Goal: Information Seeking & Learning: Learn about a topic

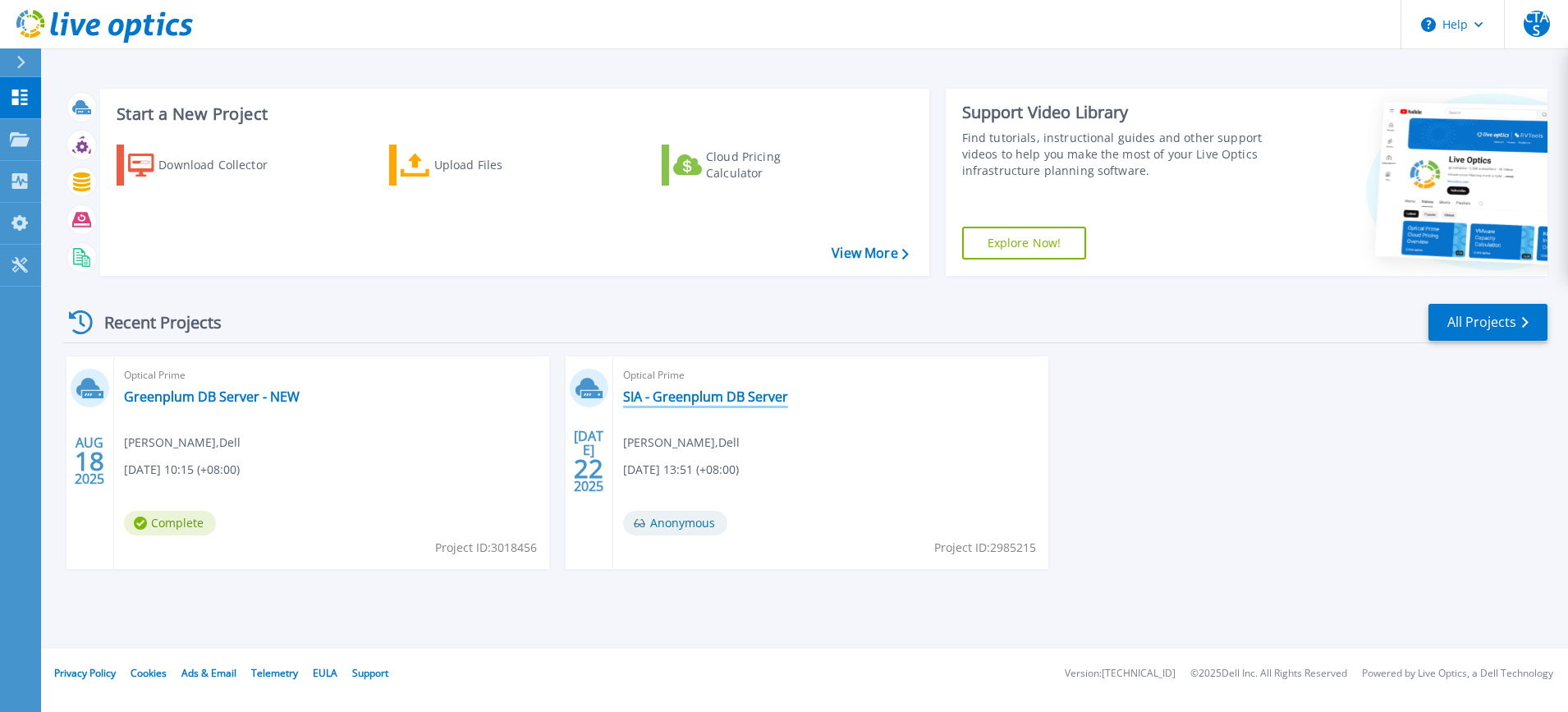
click at [734, 396] on link "SIA - Greenplum DB Server" at bounding box center [706, 396] width 165 height 16
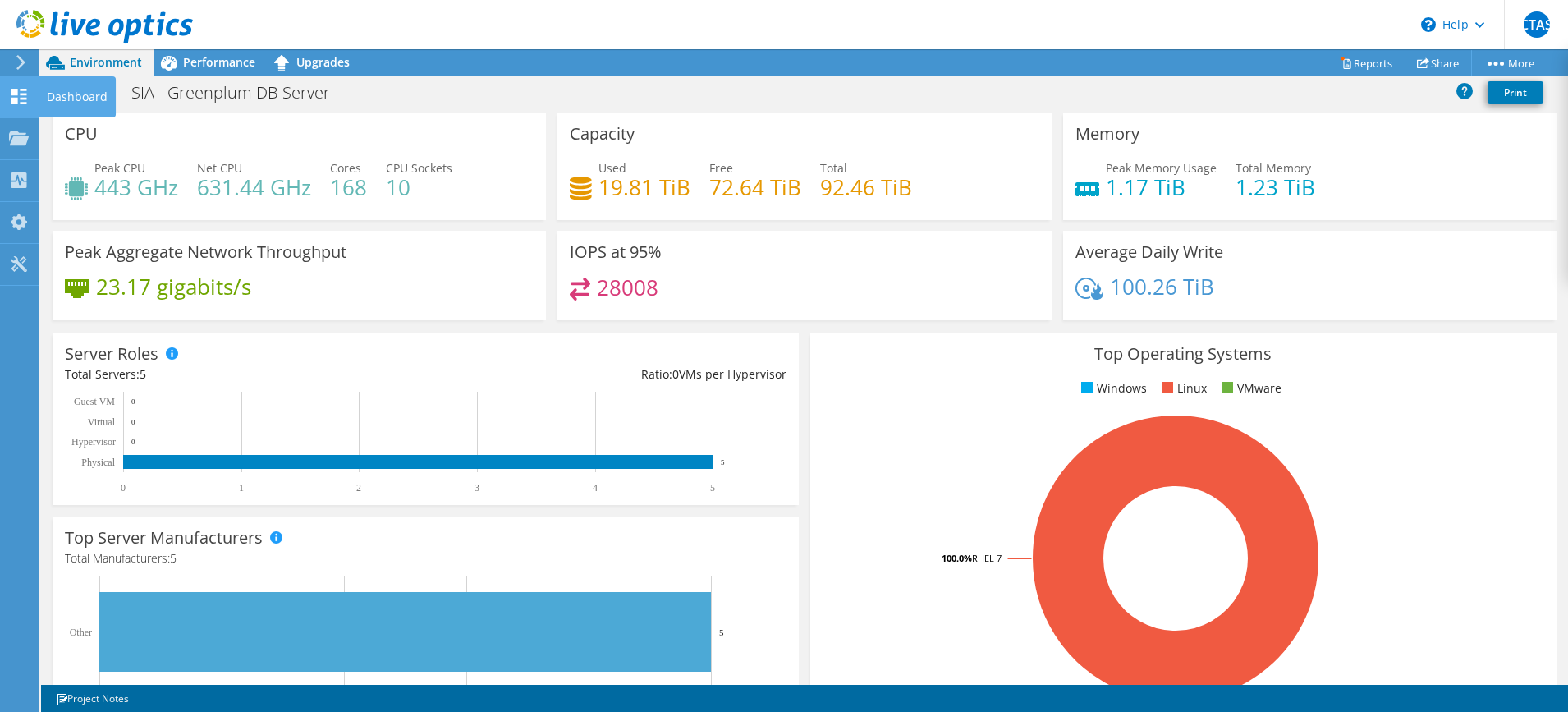
click at [25, 96] on icon at bounding box center [18, 96] width 20 height 15
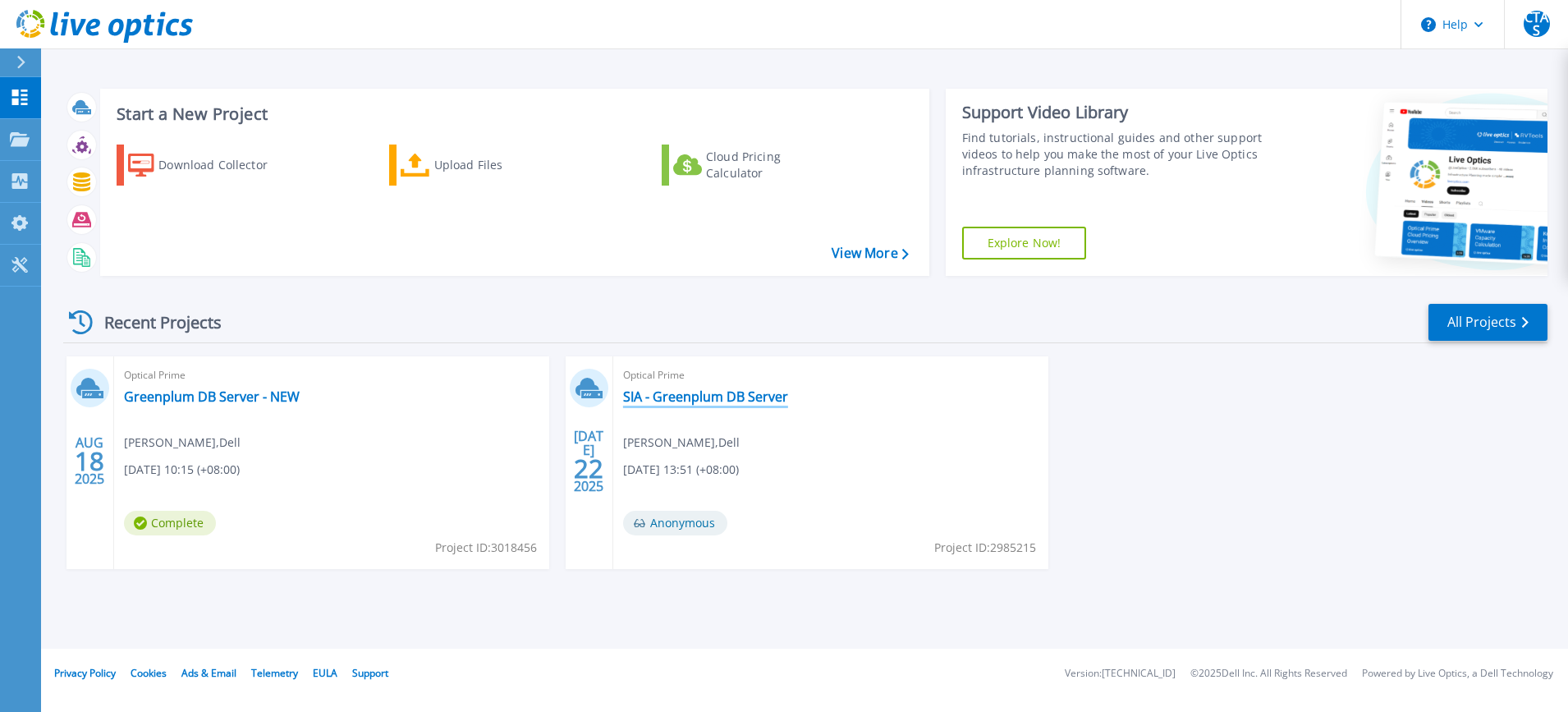
click at [719, 400] on link "SIA - Greenplum DB Server" at bounding box center [706, 396] width 165 height 16
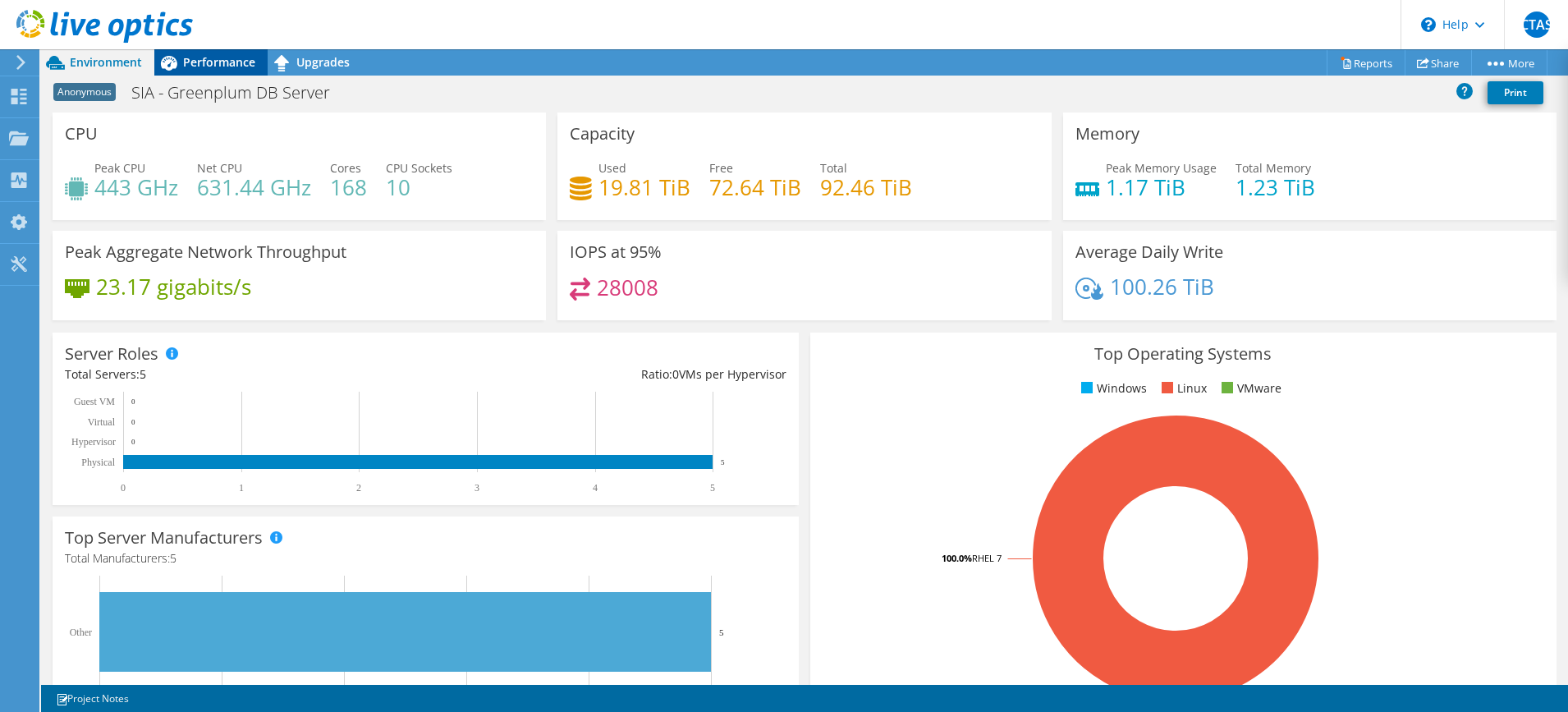
click at [219, 58] on span "Performance" at bounding box center [219, 62] width 72 height 15
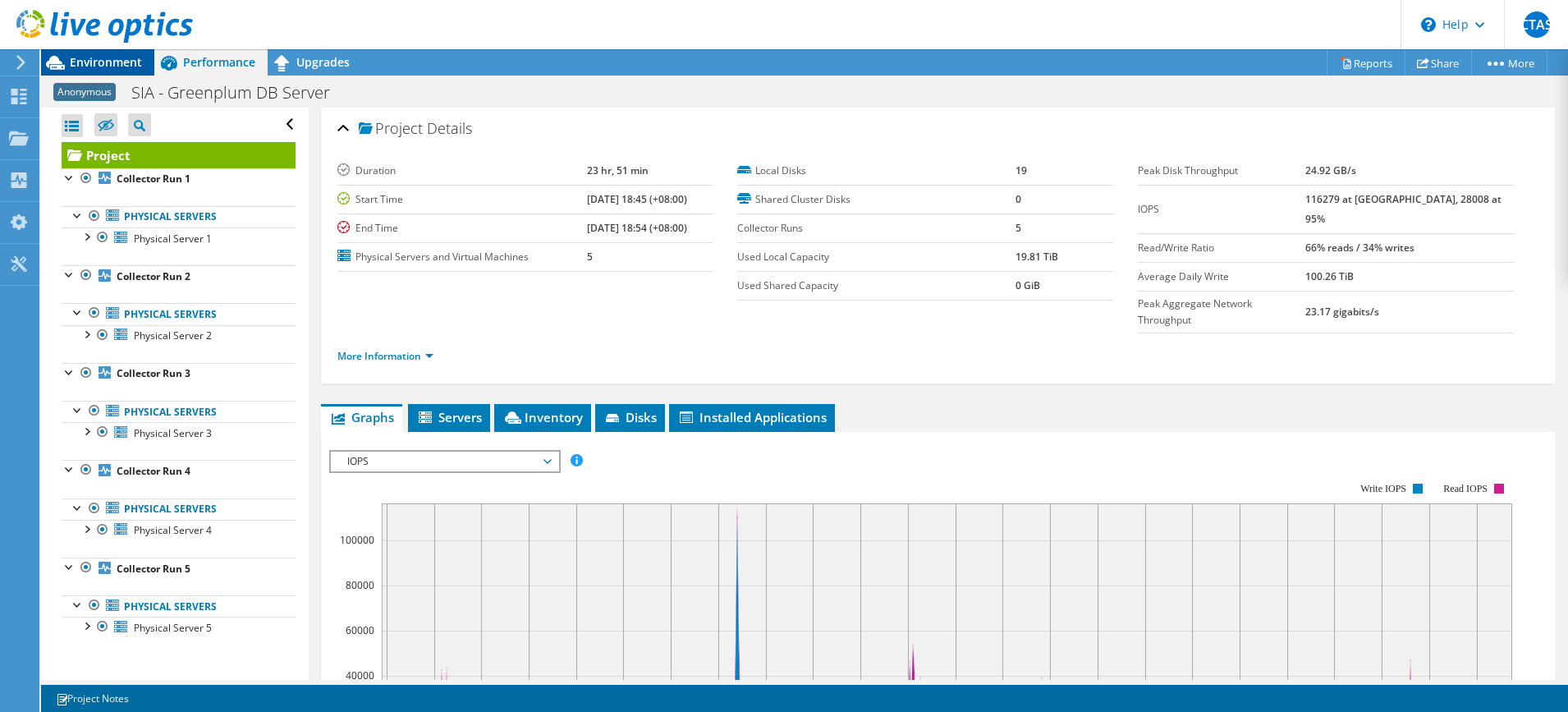
click at [102, 64] on span "Environment" at bounding box center [106, 62] width 72 height 15
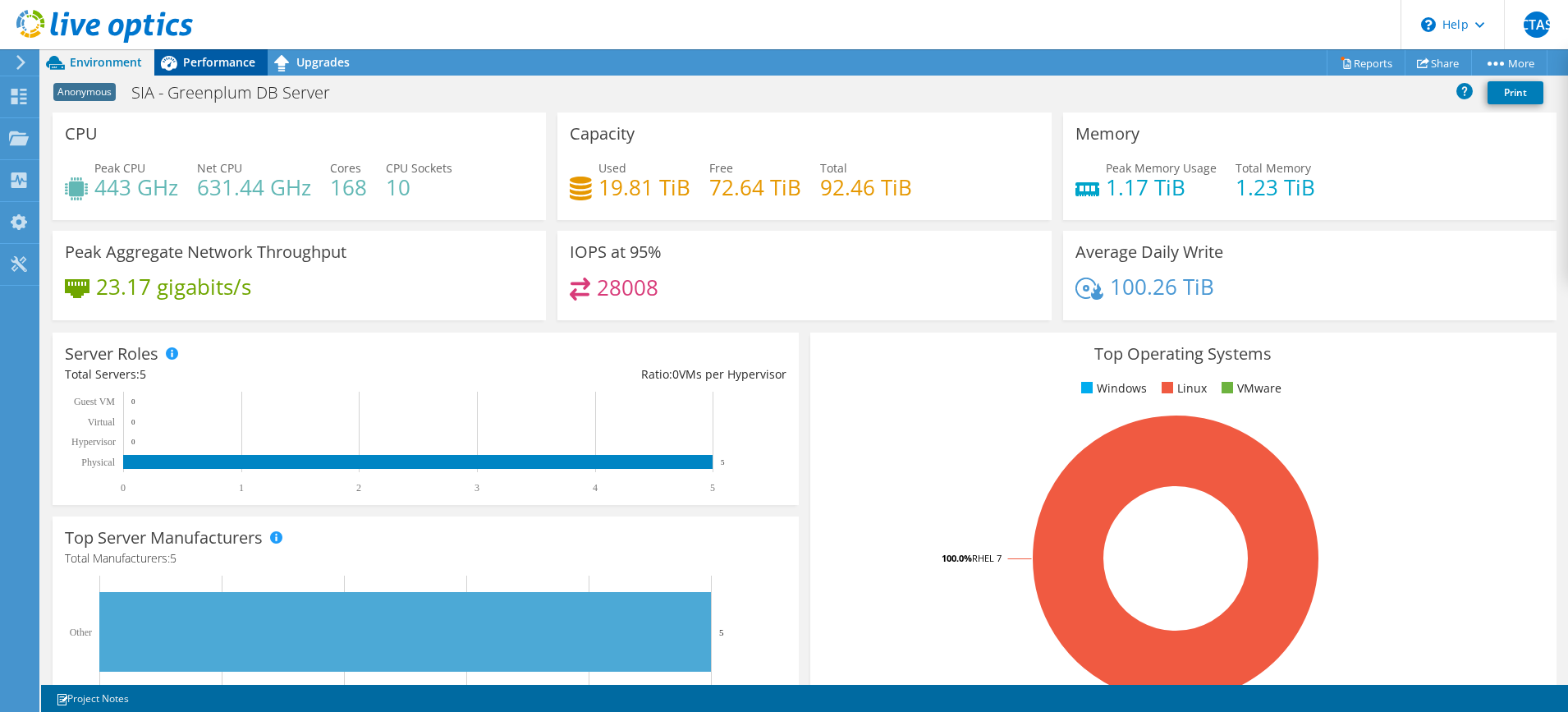
click at [214, 59] on span "Performance" at bounding box center [219, 62] width 72 height 15
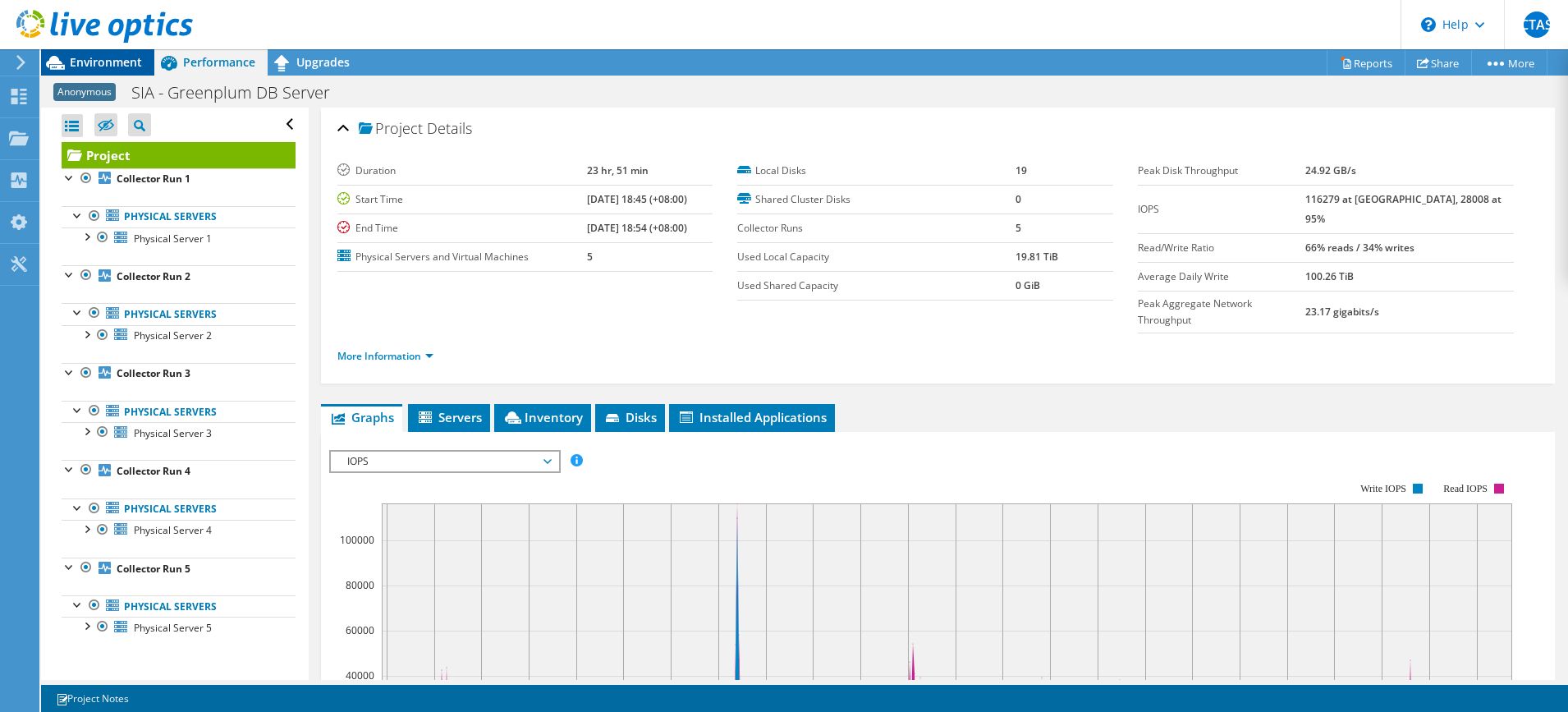
drag, startPoint x: 1540, startPoint y: 706, endPoint x: 110, endPoint y: 60, distance: 1569.1
click at [110, 60] on span "Environment" at bounding box center [106, 62] width 72 height 15
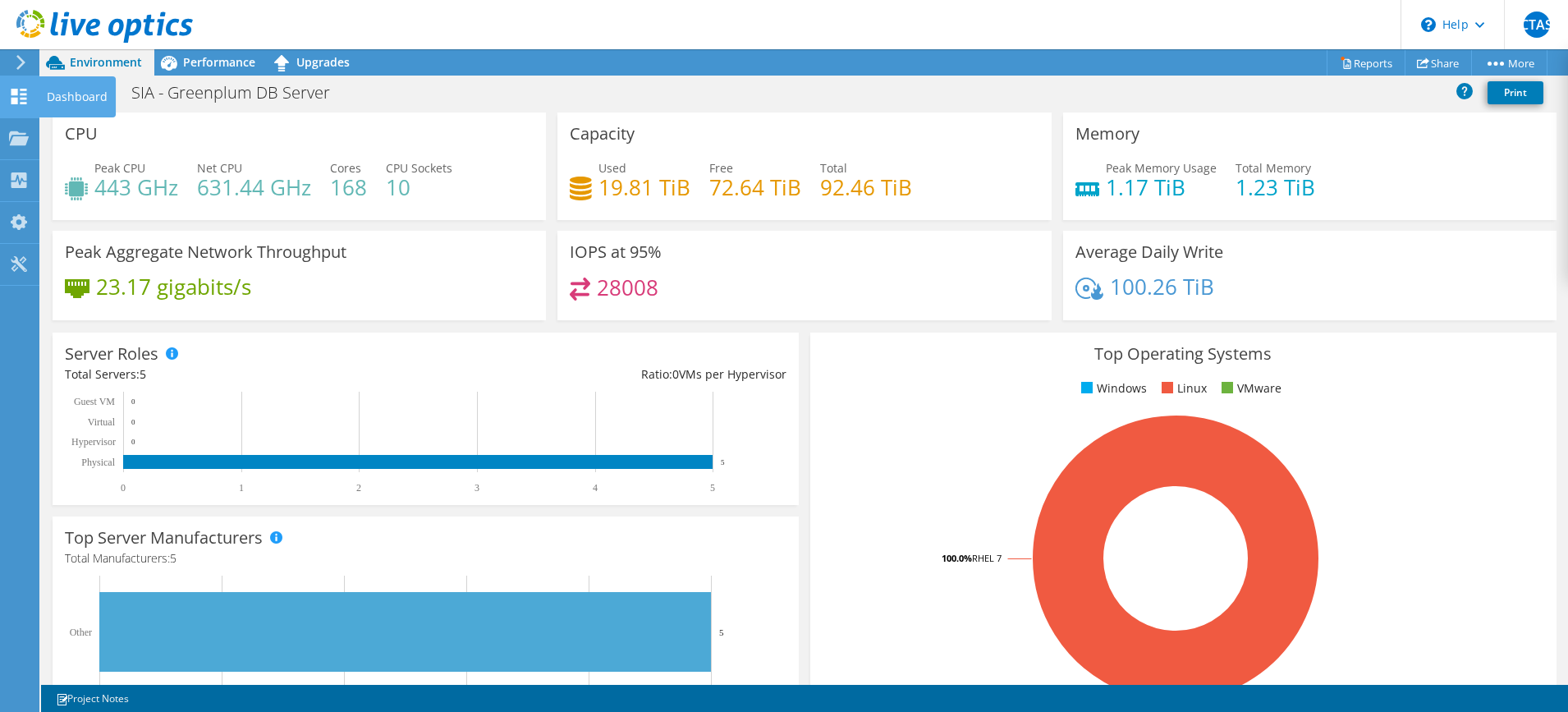
click at [19, 91] on icon at bounding box center [18, 96] width 20 height 15
click at [71, 93] on div "Dashboard" at bounding box center [77, 97] width 77 height 41
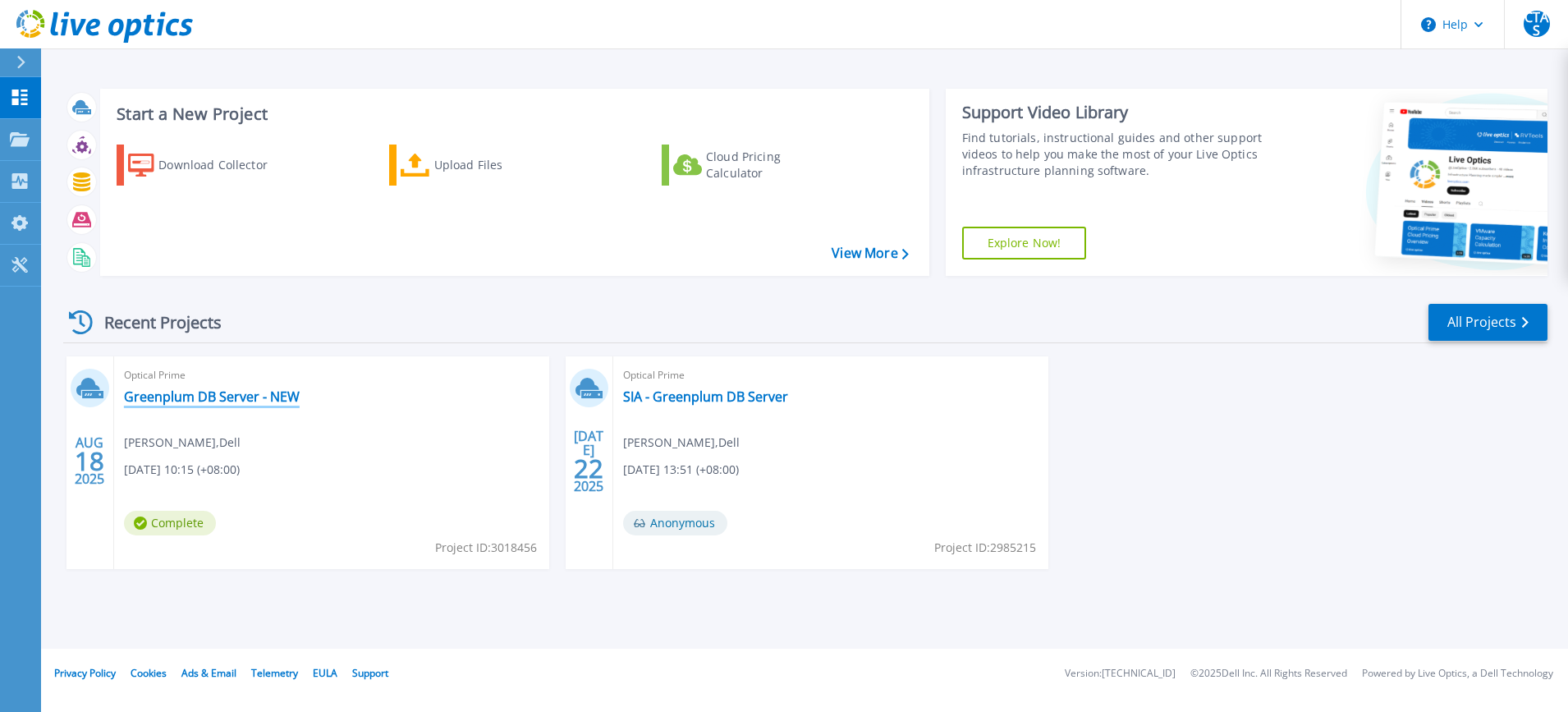
click at [226, 393] on link "Greenplum DB Server - NEW" at bounding box center [212, 396] width 176 height 16
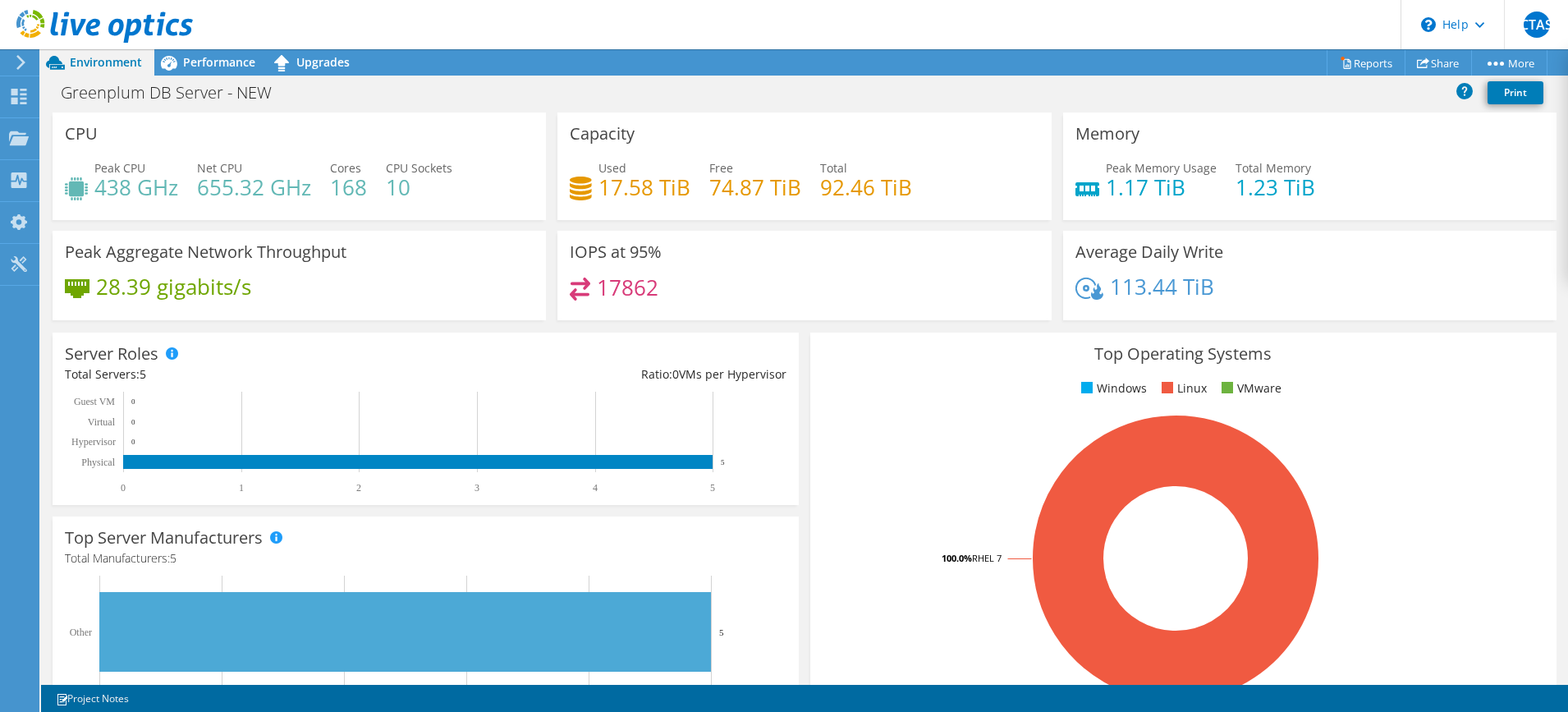
click at [196, 57] on span "Performance" at bounding box center [219, 62] width 72 height 15
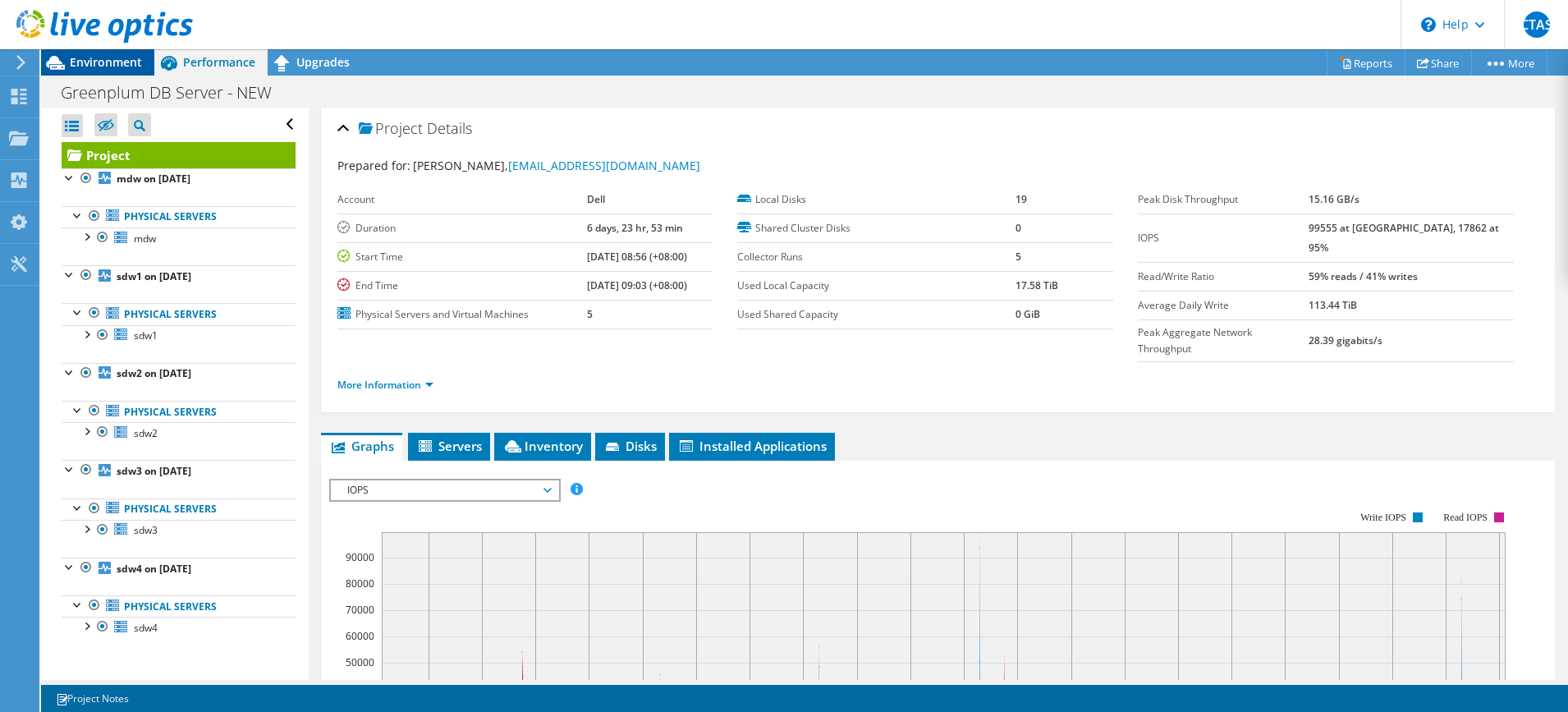
click at [115, 58] on span "Environment" at bounding box center [106, 62] width 72 height 15
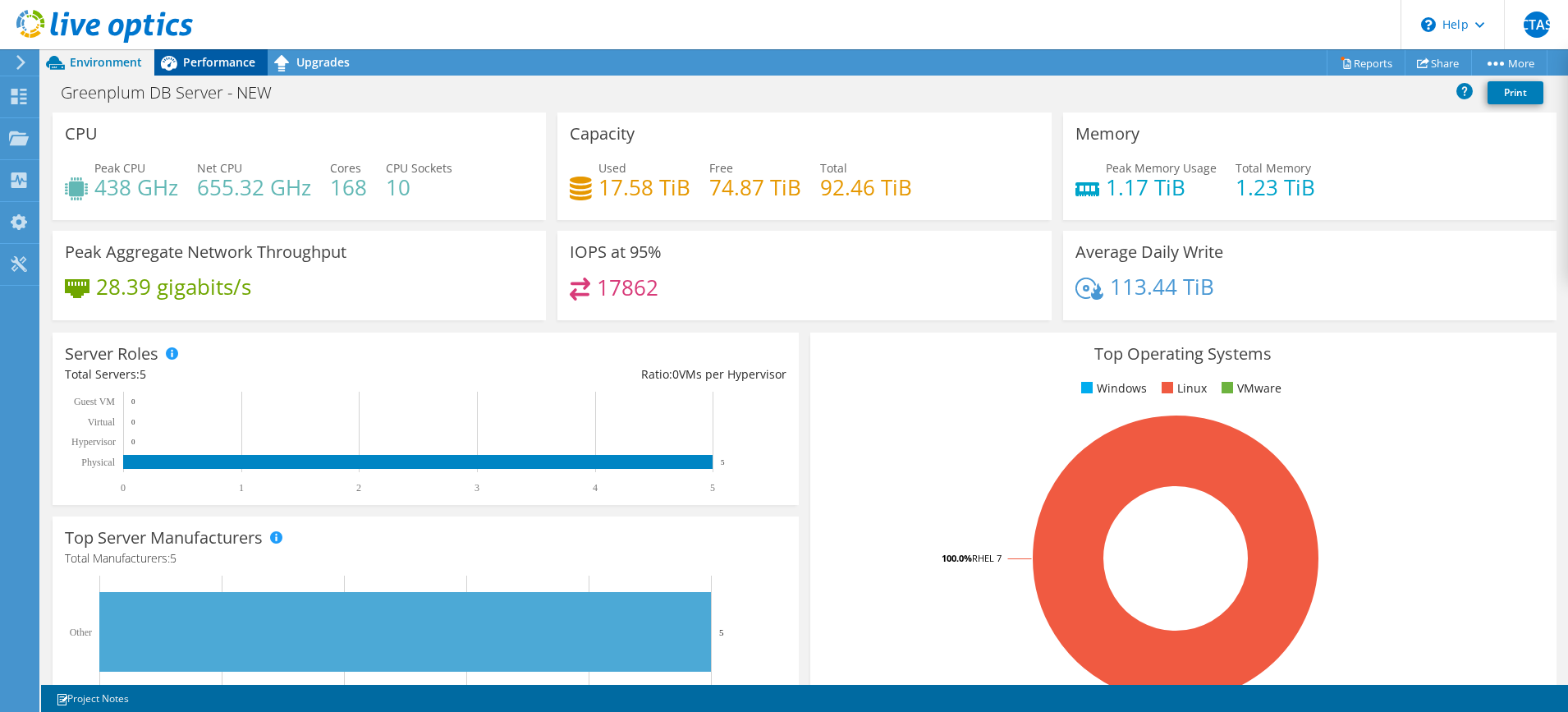
click at [215, 65] on span "Performance" at bounding box center [219, 62] width 72 height 15
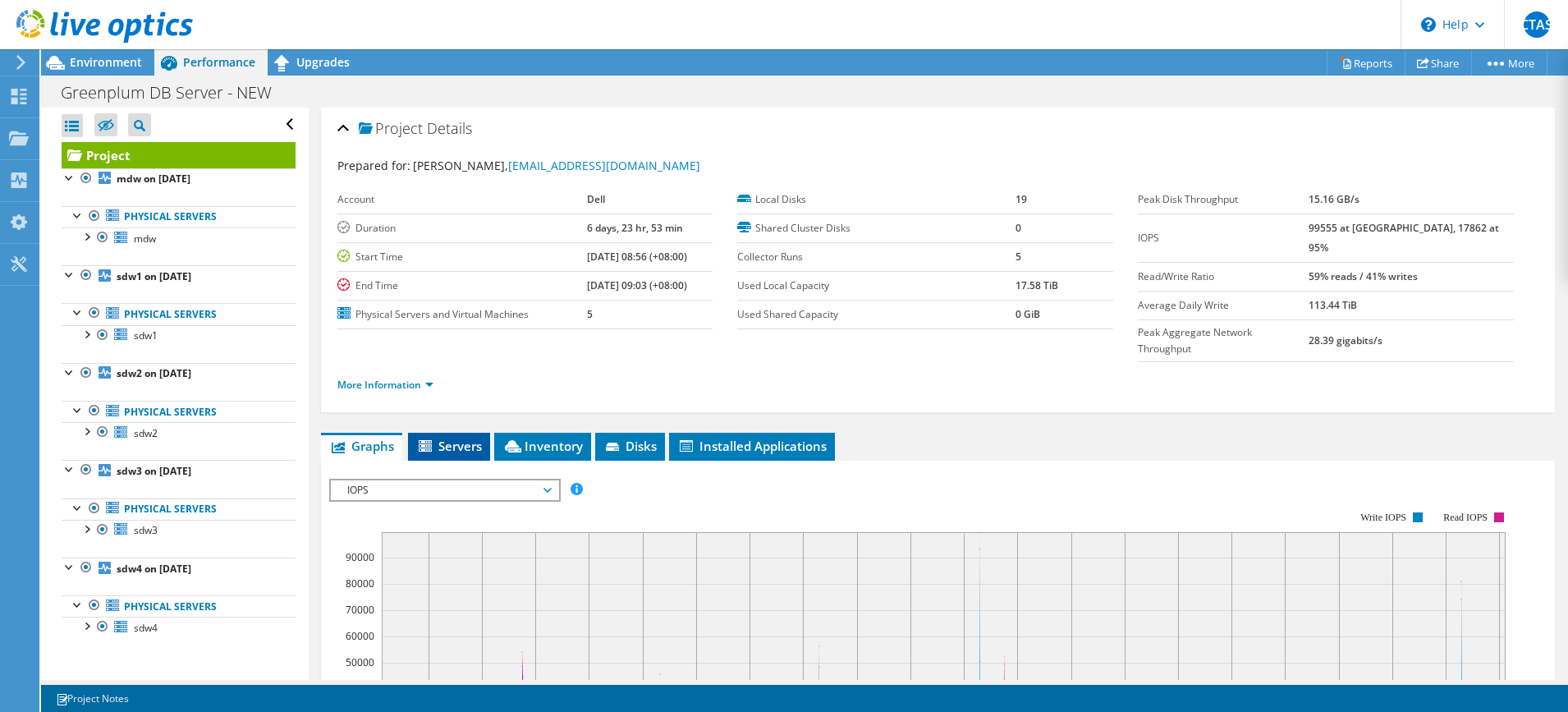
click at [448, 437] on span "Servers" at bounding box center [449, 445] width 65 height 16
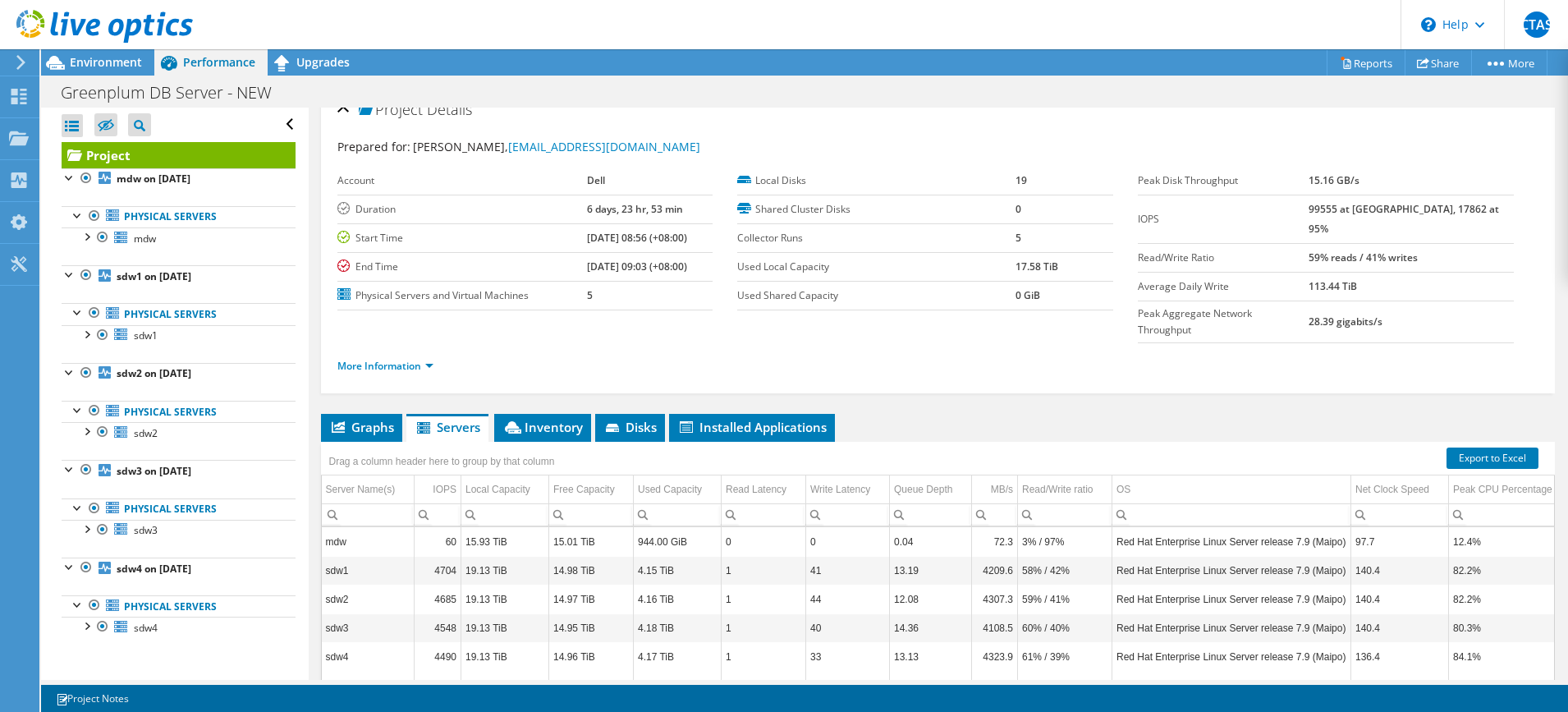
scroll to position [18, 0]
click at [142, 332] on span "sdw1" at bounding box center [145, 335] width 24 height 14
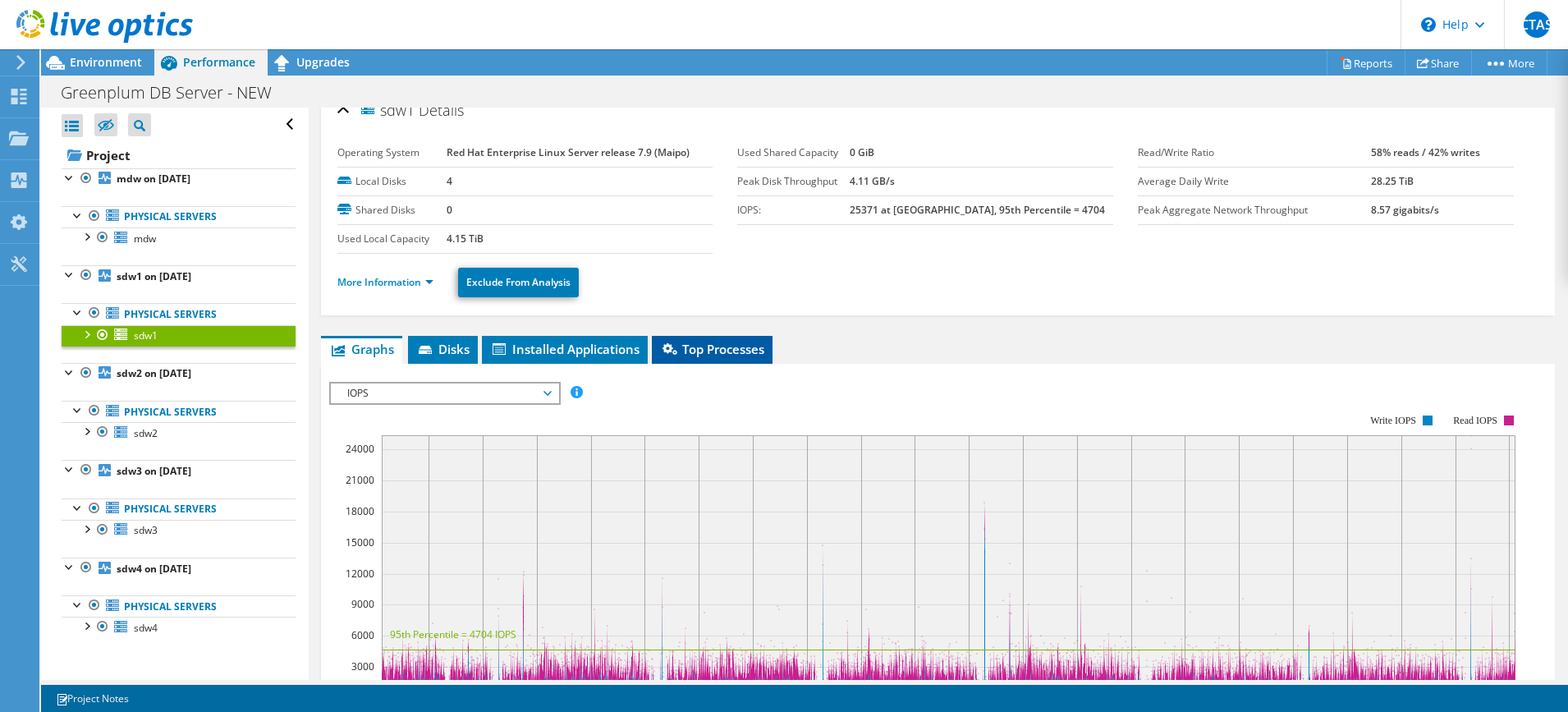
click at [731, 343] on span "Top Processes" at bounding box center [712, 349] width 104 height 16
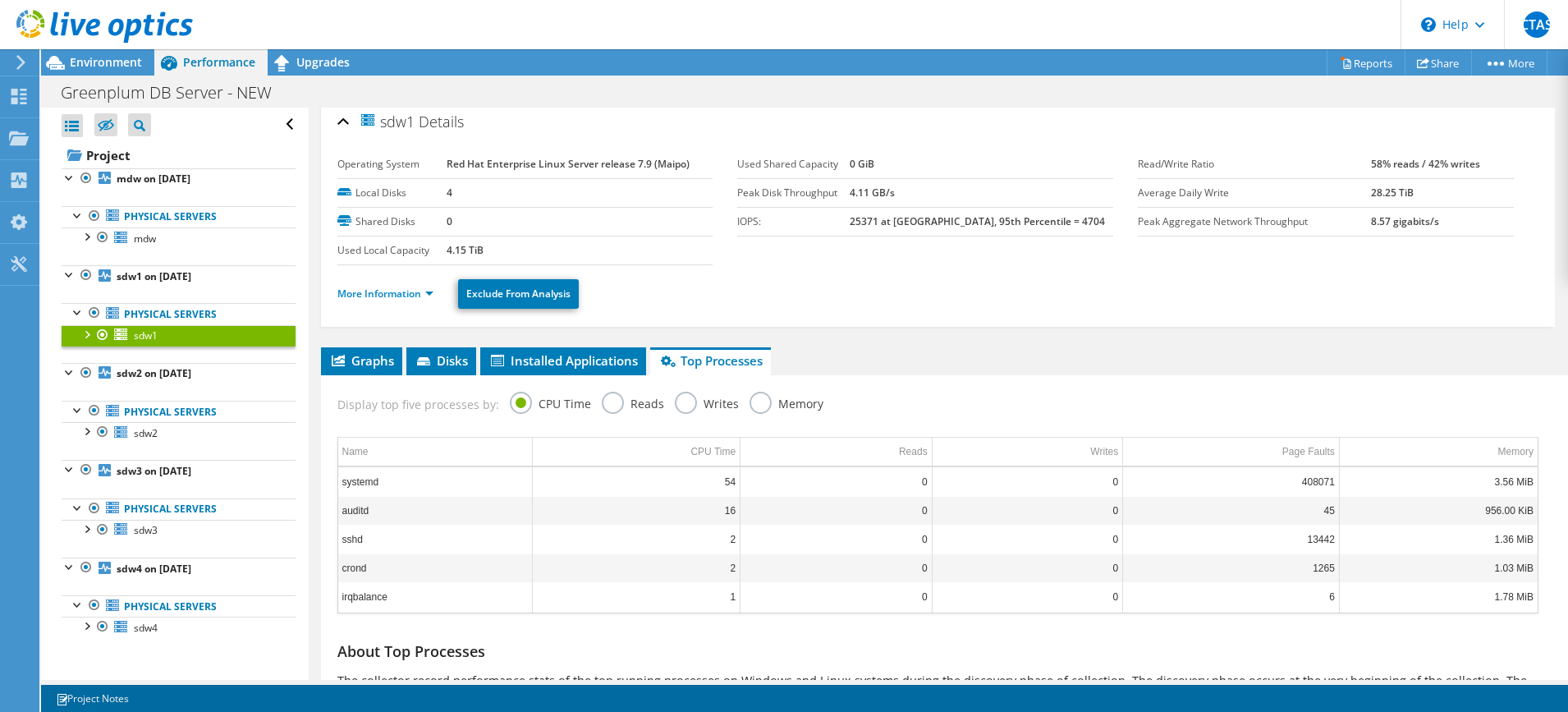
scroll to position [4, 0]
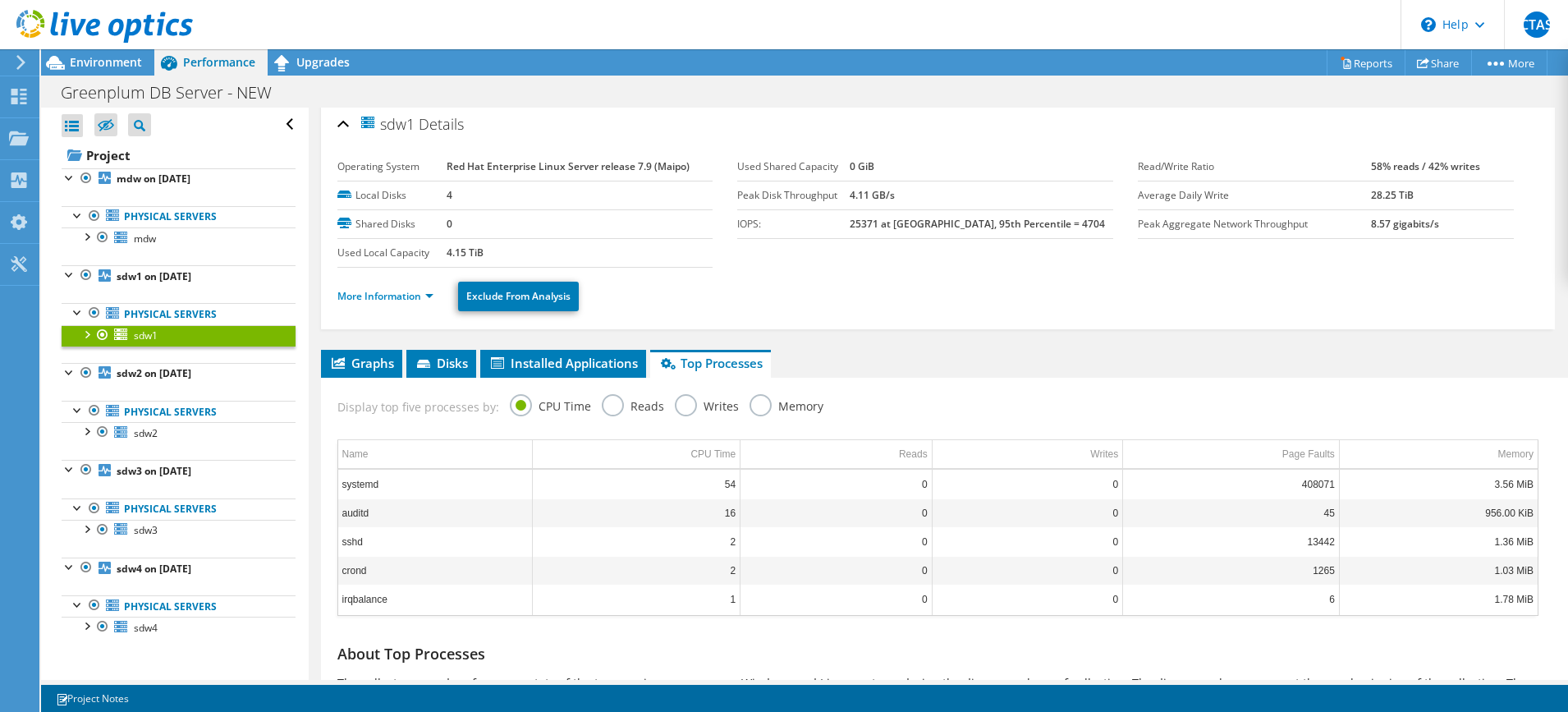
click at [603, 408] on label "Reads" at bounding box center [633, 405] width 62 height 21
click at [0, 0] on input "Reads" at bounding box center [0, 0] width 0 height 0
click at [679, 400] on label "Writes" at bounding box center [707, 405] width 64 height 21
click at [0, 0] on input "Writes" at bounding box center [0, 0] width 0 height 0
click at [525, 402] on label "CPU Time" at bounding box center [550, 405] width 81 height 21
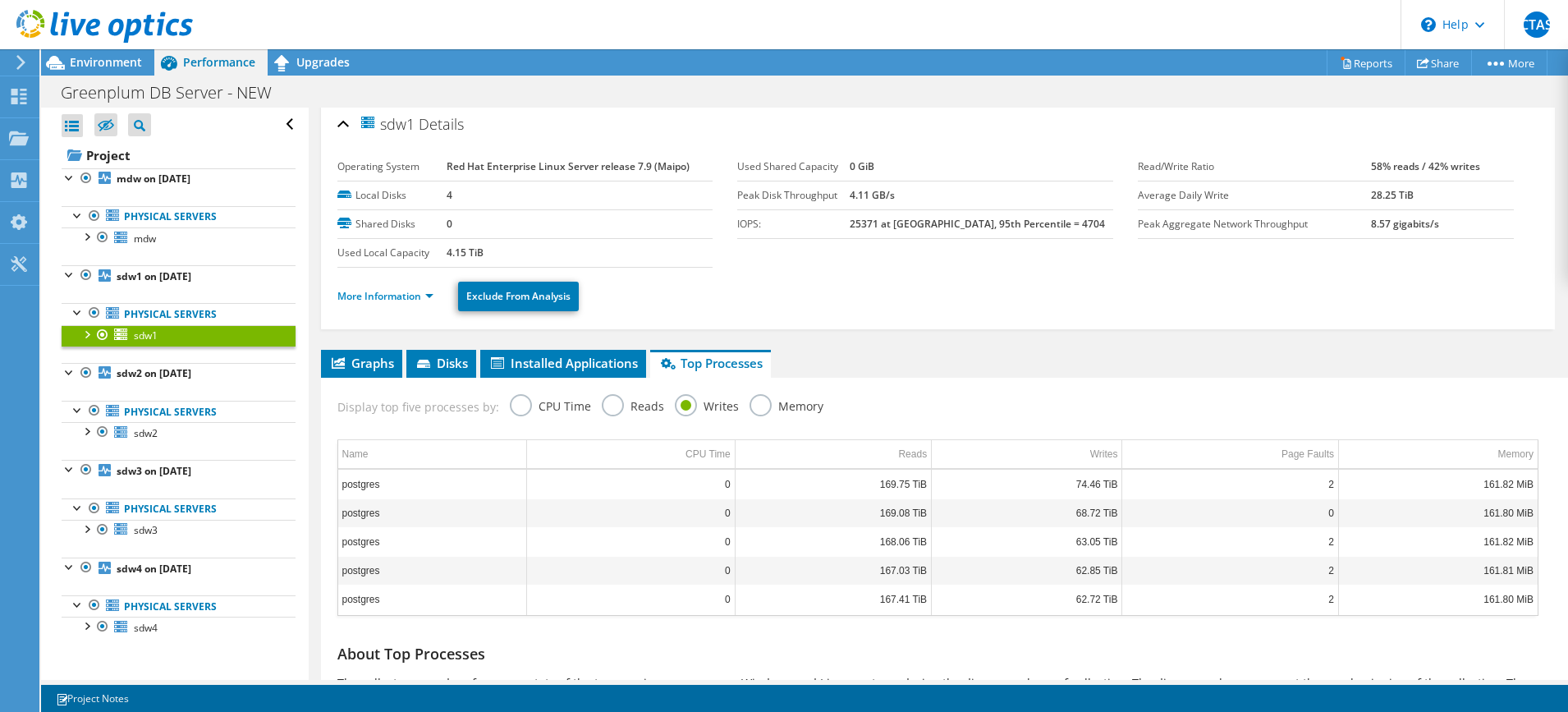
click at [0, 0] on input "CPU Time" at bounding box center [0, 0] width 0 height 0
click at [445, 360] on span "Disks" at bounding box center [441, 362] width 53 height 16
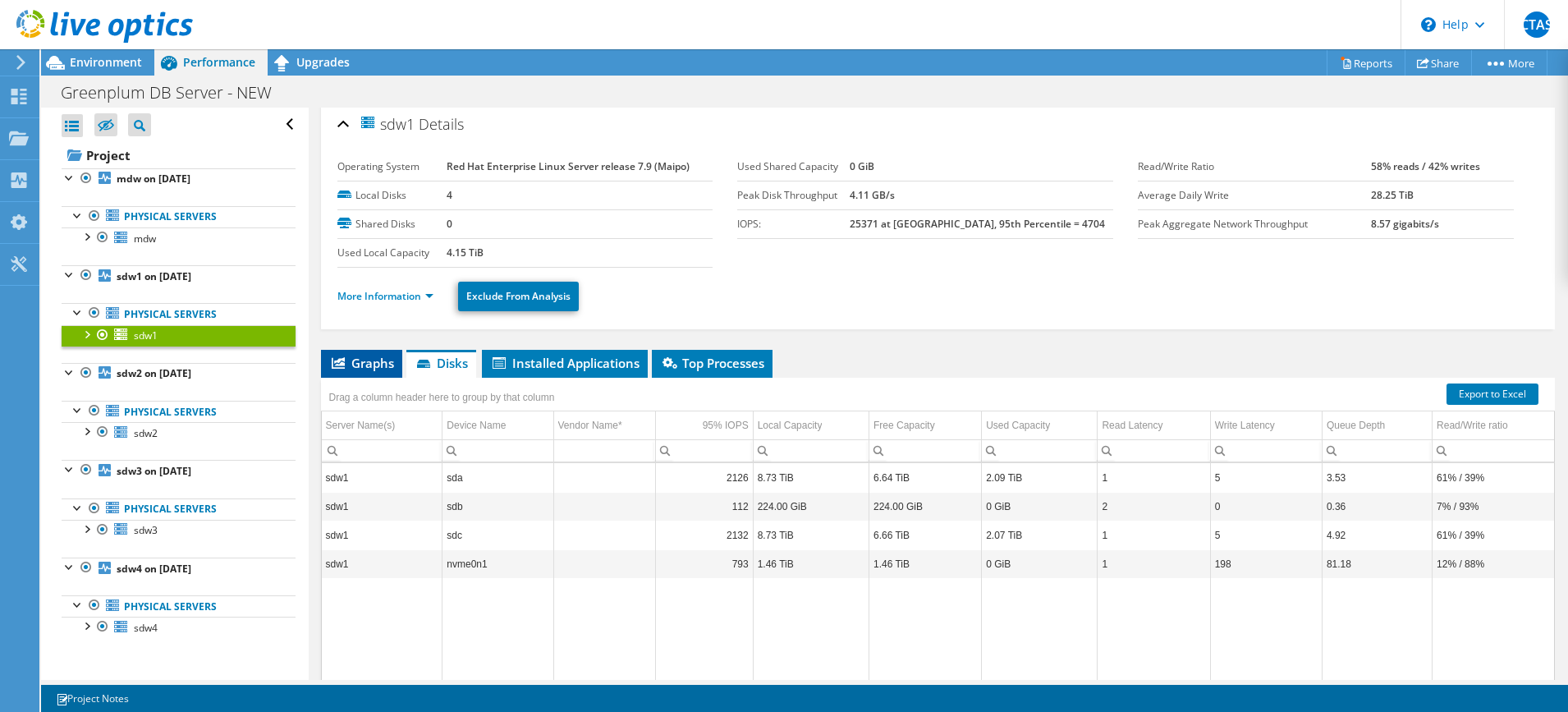
click at [355, 356] on span "Graphs" at bounding box center [361, 362] width 65 height 16
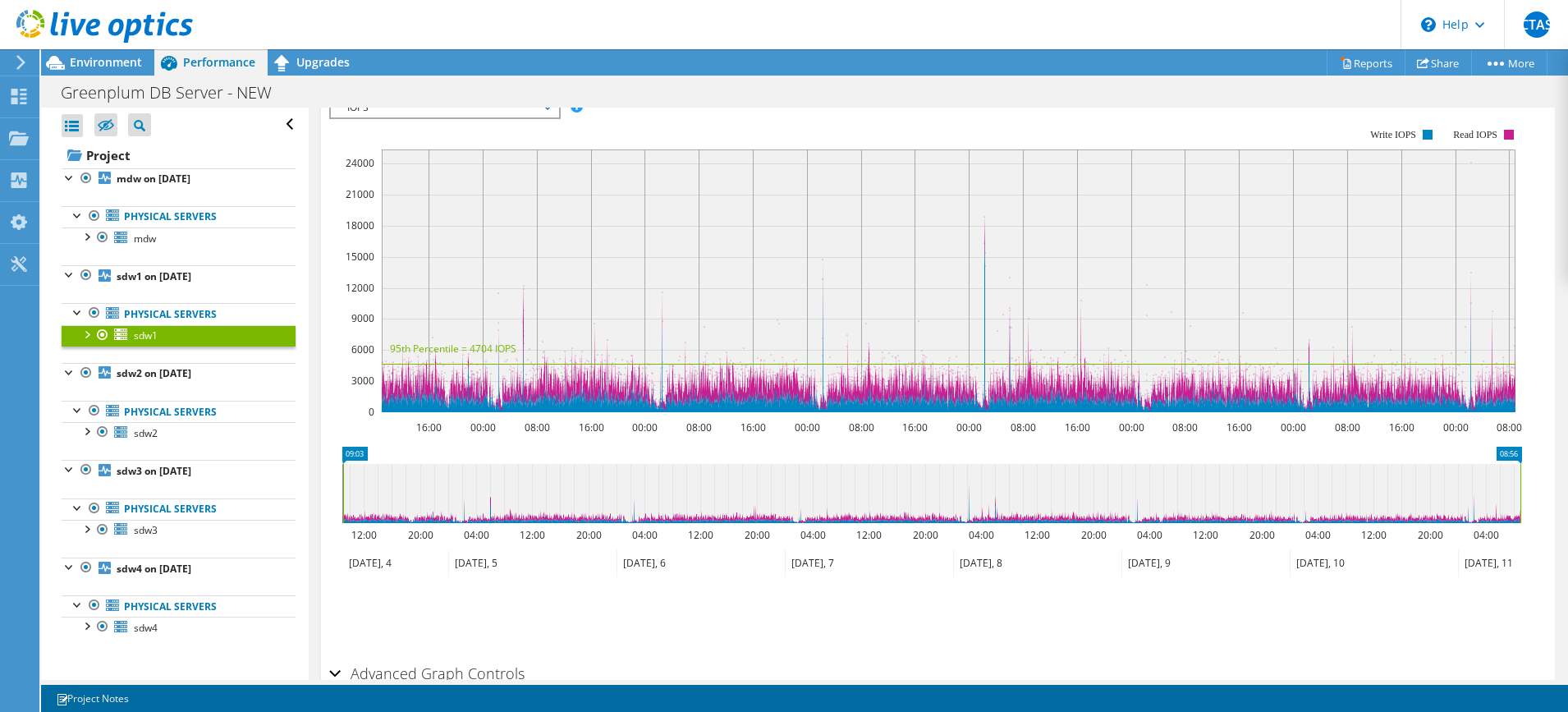
scroll to position [294, 0]
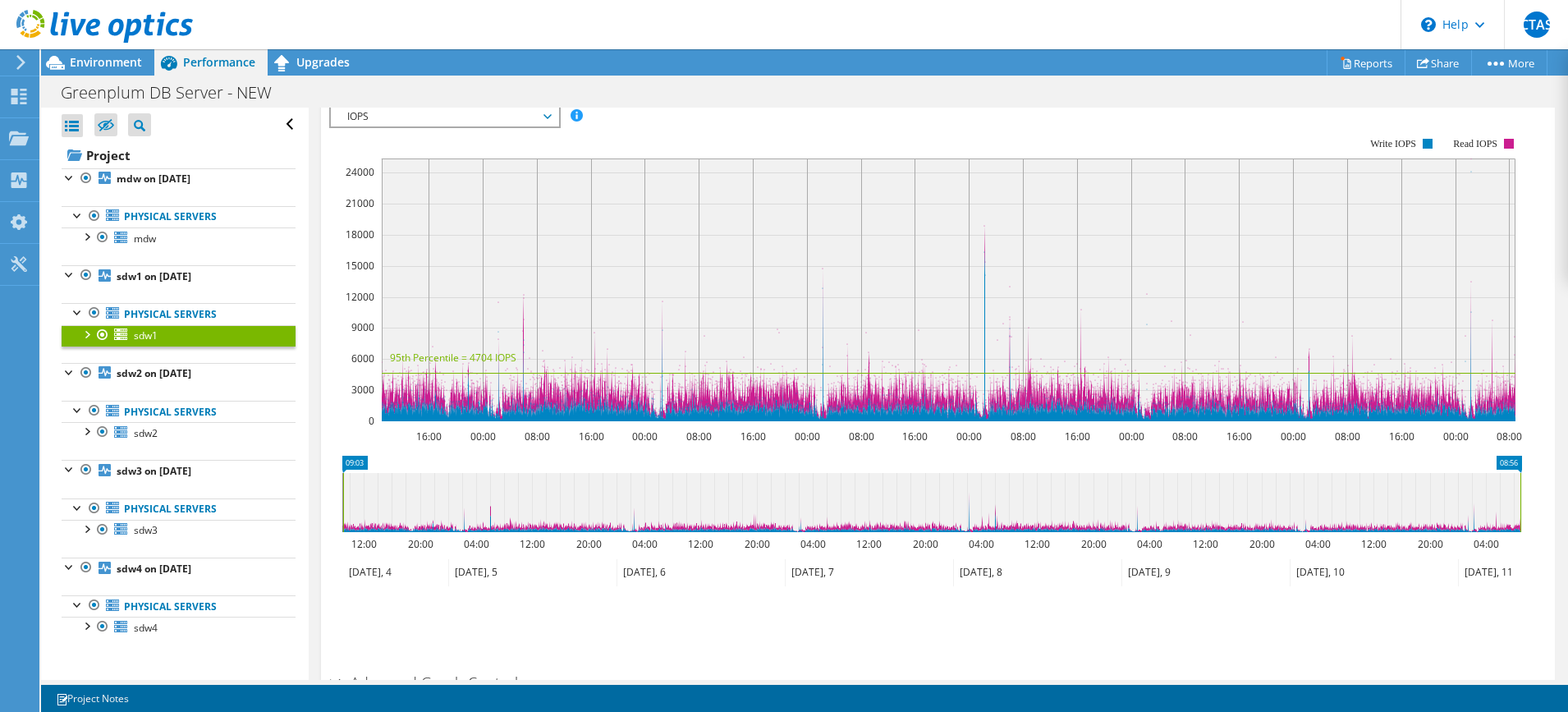
click at [475, 527] on icon at bounding box center [932, 502] width 1177 height 59
click at [551, 529] on icon at bounding box center [932, 502] width 1177 height 59
click at [632, 523] on icon at bounding box center [932, 502] width 1177 height 59
drag, startPoint x: 628, startPoint y: 527, endPoint x: 816, endPoint y: 524, distance: 188.0
click at [815, 524] on icon at bounding box center [933, 502] width 1177 height 59
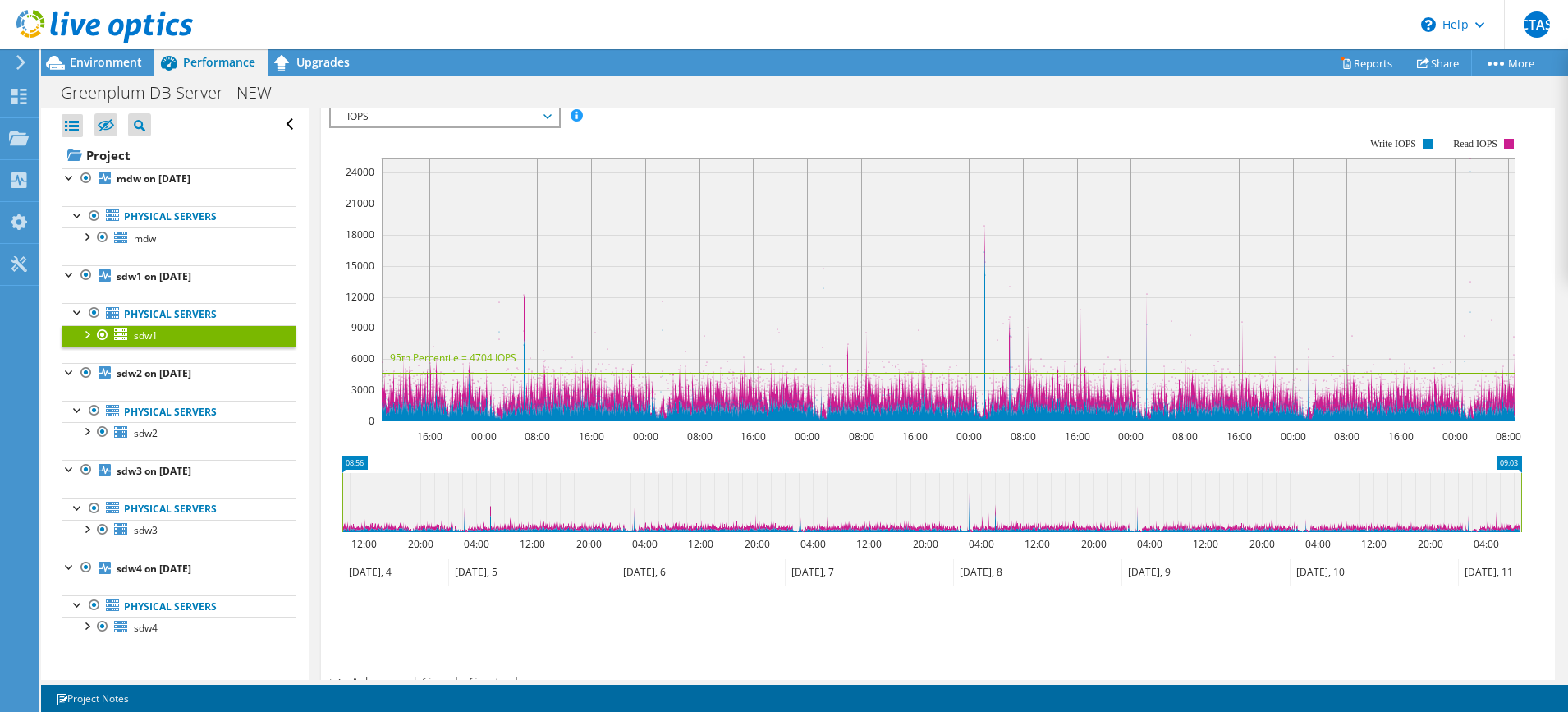
click at [819, 529] on icon at bounding box center [932, 502] width 1179 height 59
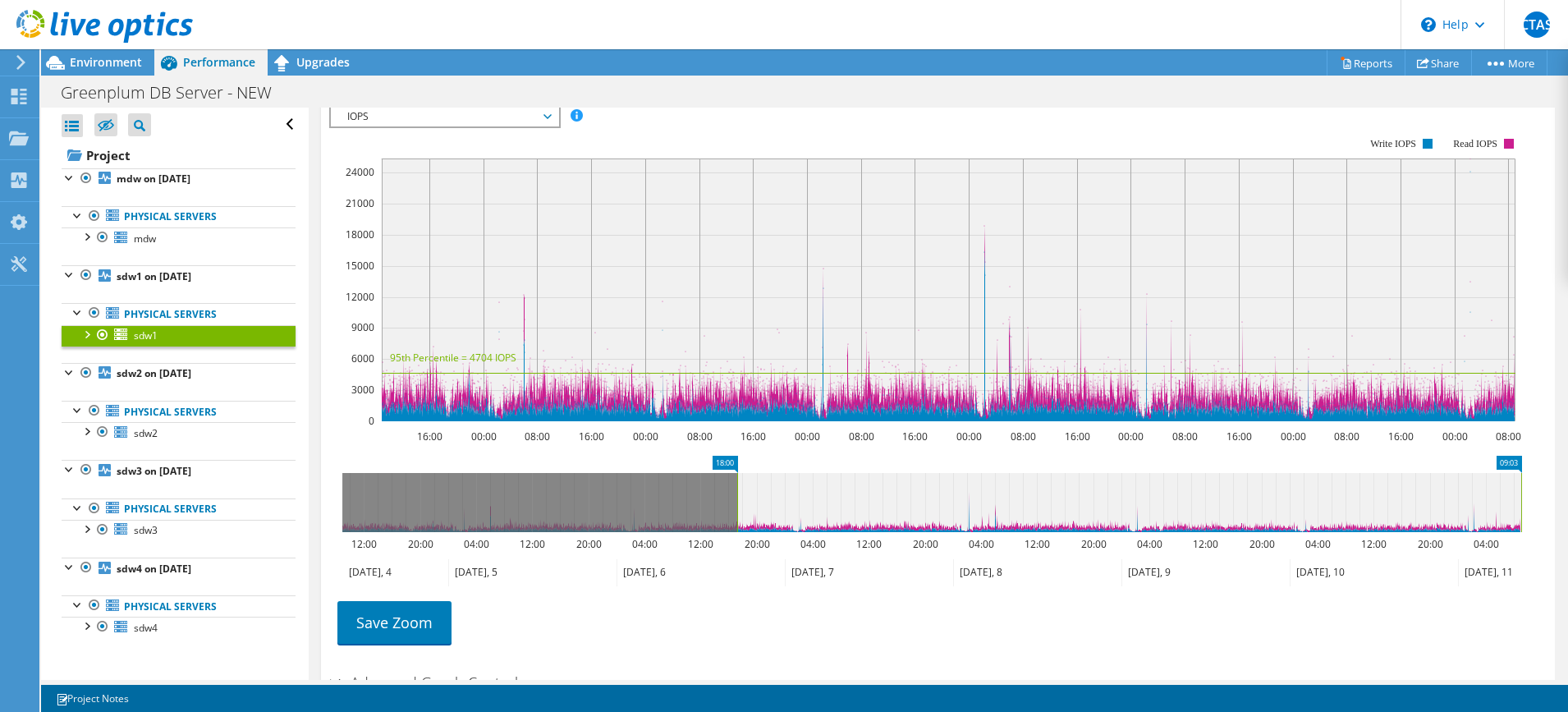
drag, startPoint x: 351, startPoint y: 460, endPoint x: 746, endPoint y: 472, distance: 395.2
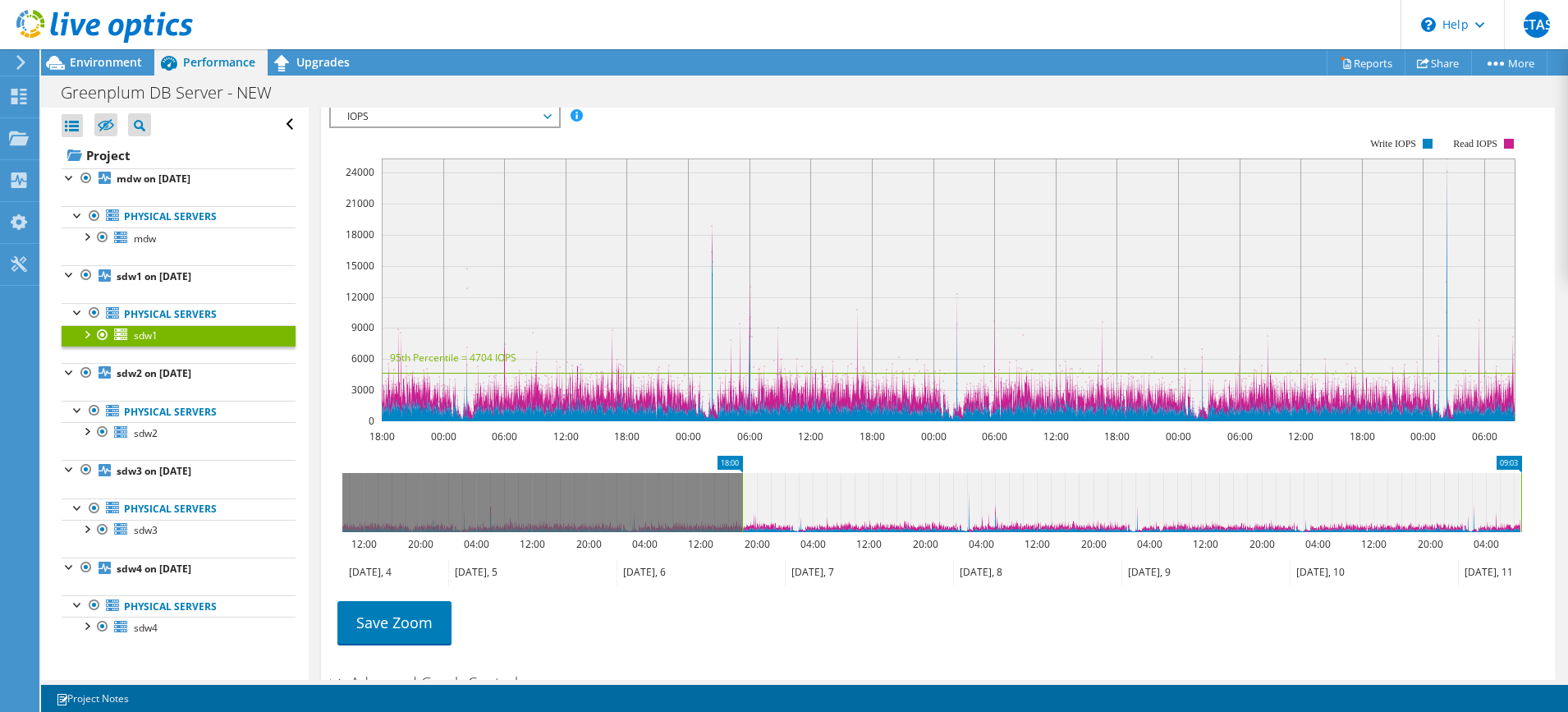
click at [748, 472] on icon "09:03 18:00 12:00 20:00 04:00 12:00 20:00 04:00 12:00 20:00 04:00 12:00 20:00 0…" at bounding box center [931, 521] width 1205 height 132
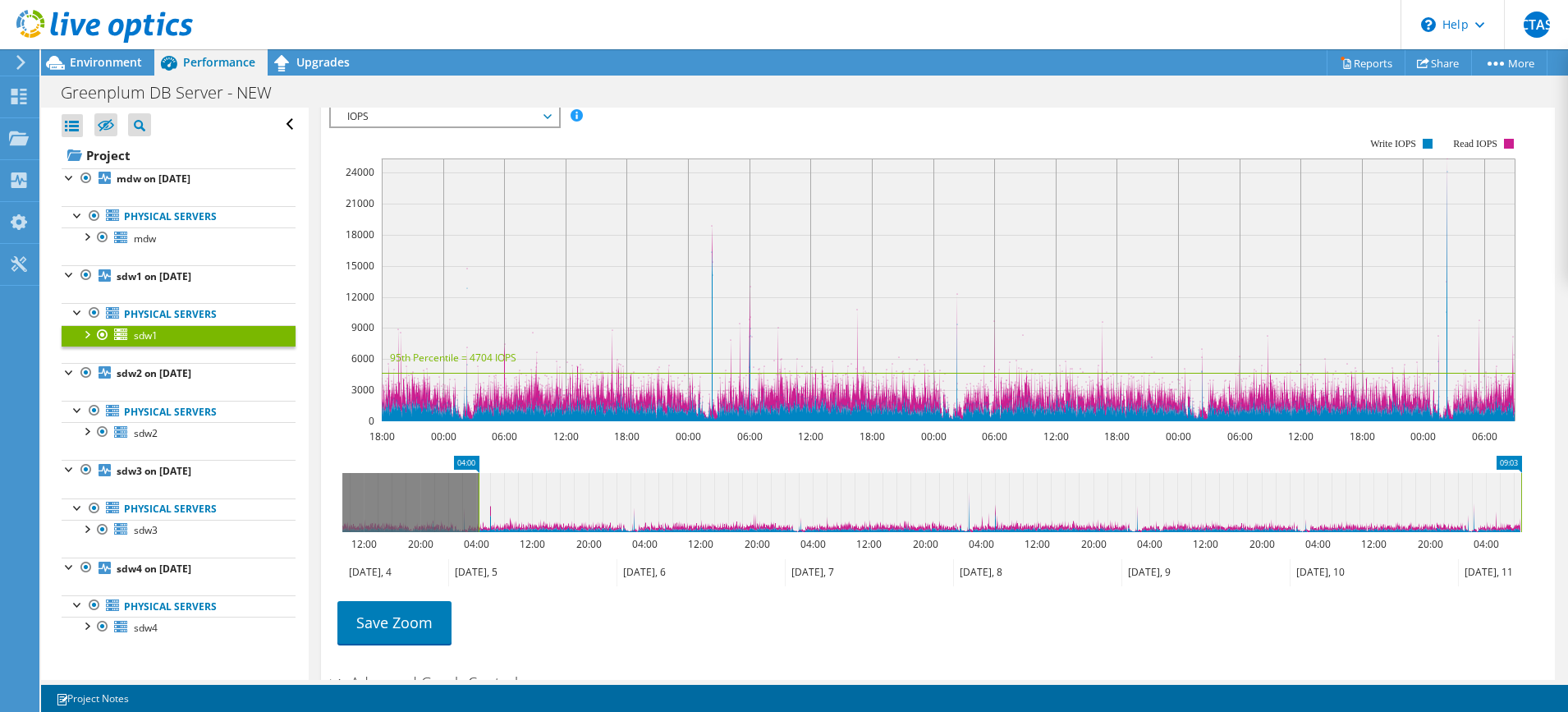
drag, startPoint x: 738, startPoint y: 460, endPoint x: 474, endPoint y: 457, distance: 264.0
click at [472, 457] on rect at bounding box center [466, 464] width 26 height 17
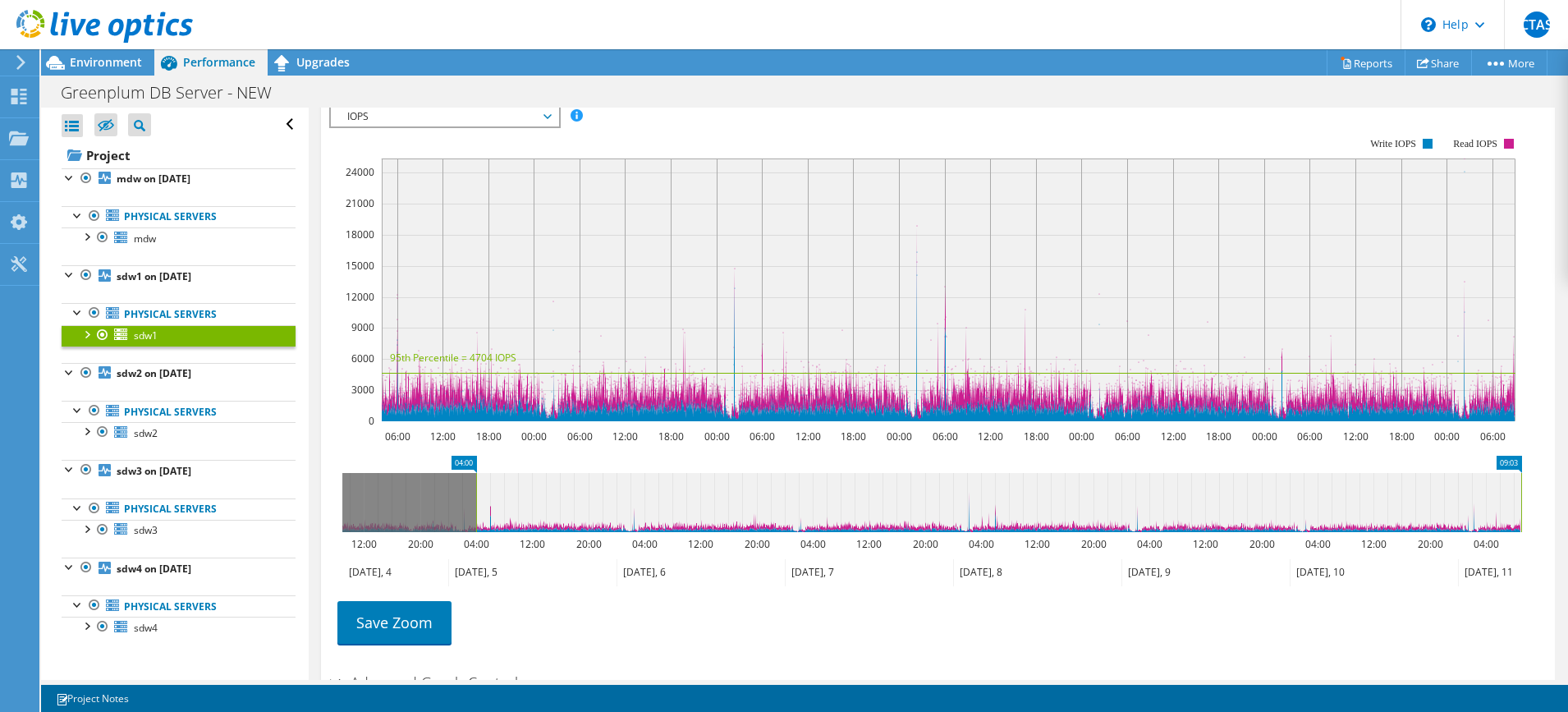
drag, startPoint x: 435, startPoint y: 479, endPoint x: 435, endPoint y: 494, distance: 15.0
click at [435, 494] on icon at bounding box center [932, 502] width 1179 height 59
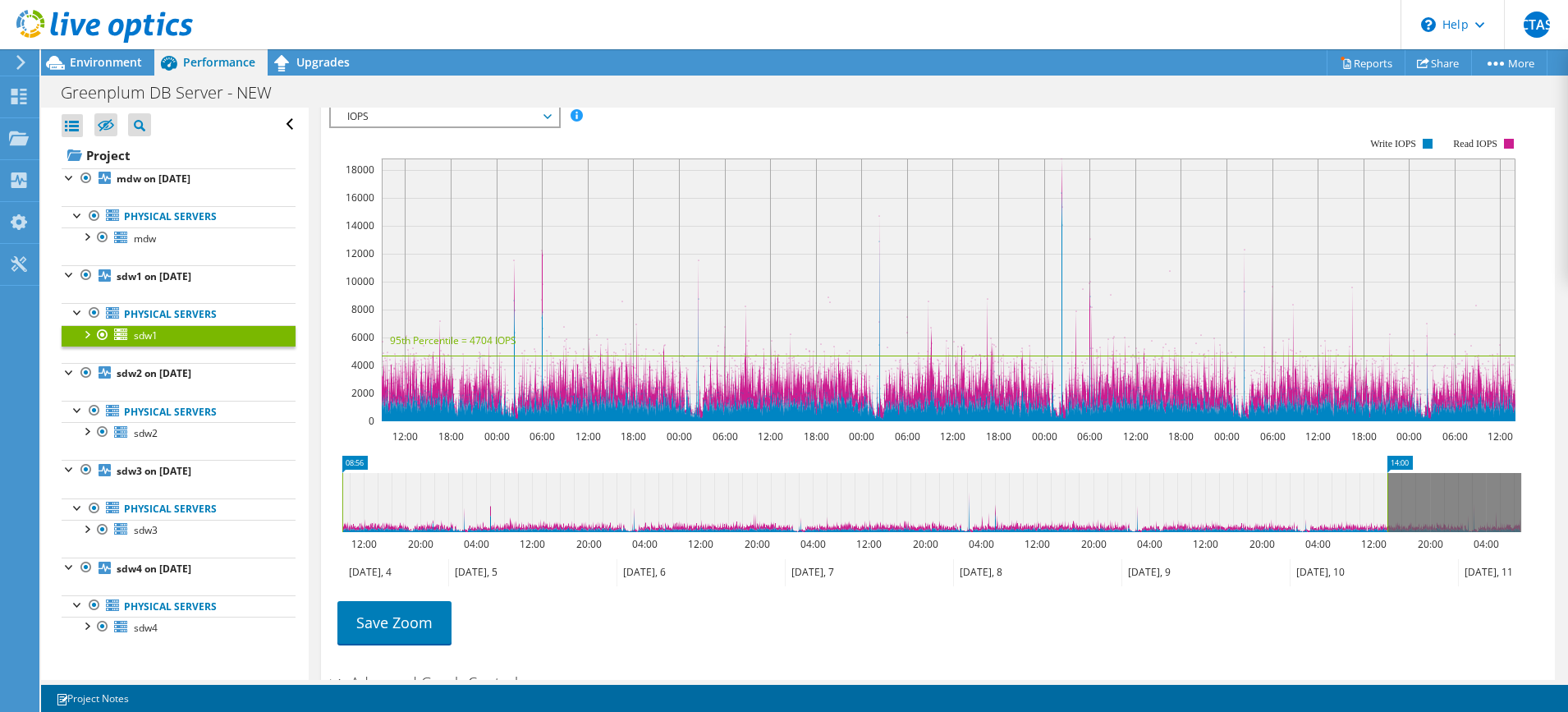
scroll to position [213, 0]
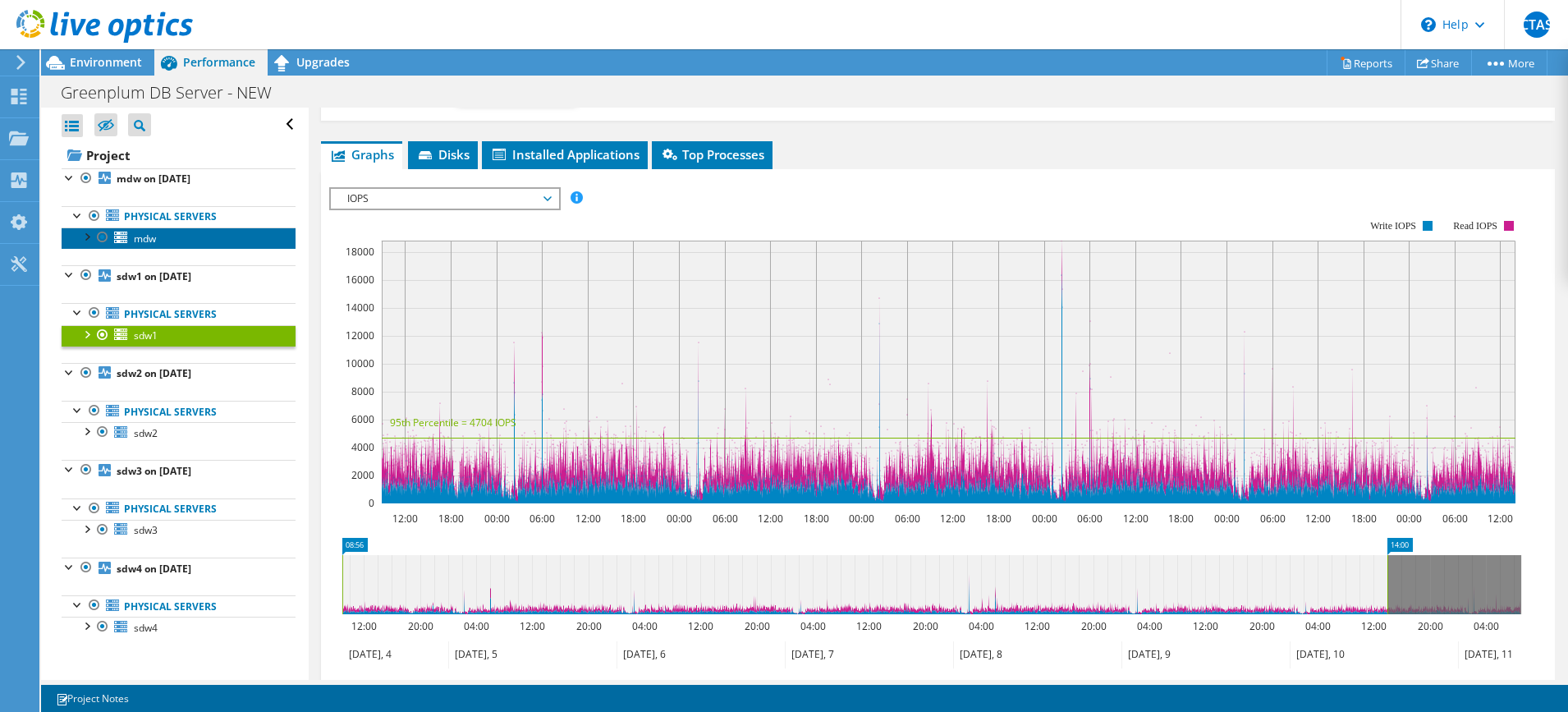
click at [139, 235] on span "mdw" at bounding box center [145, 238] width 22 height 14
